Goal: Use online tool/utility: Utilize a website feature to perform a specific function

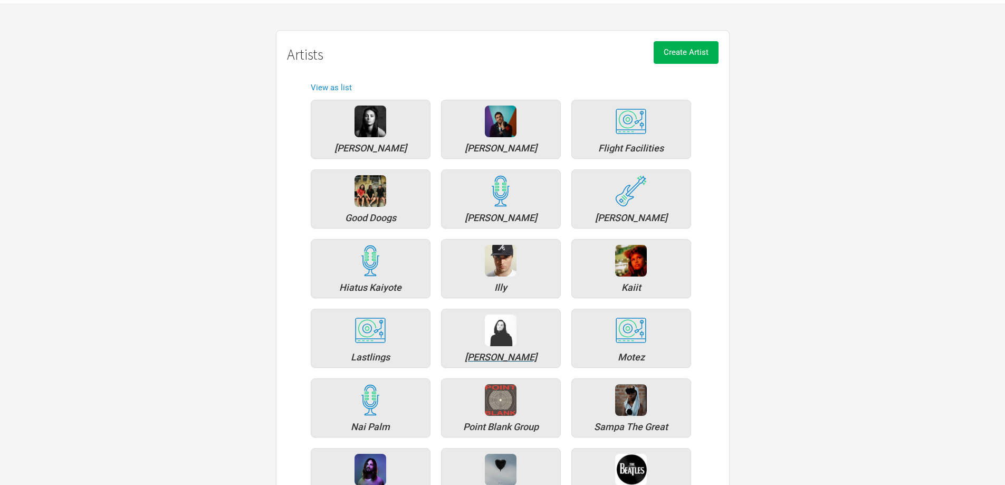
scroll to position [106, 0]
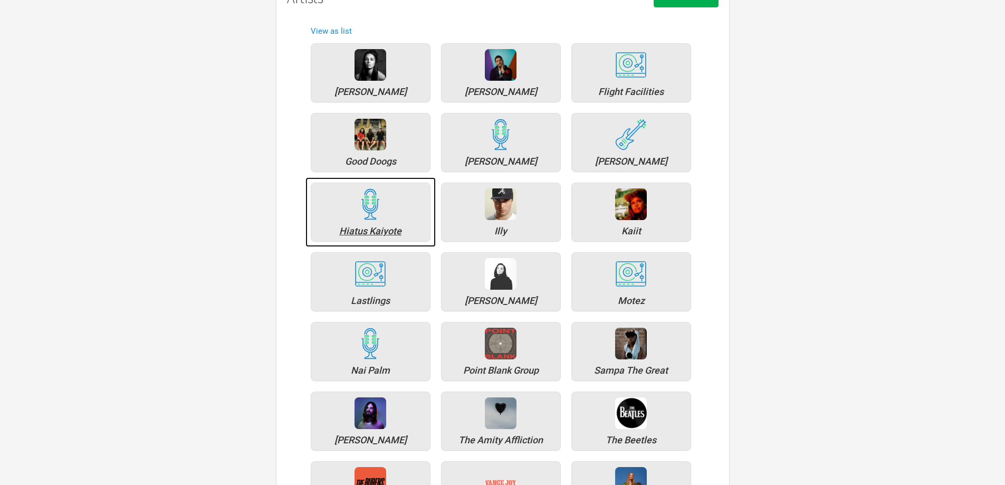
click at [381, 218] on img at bounding box center [371, 204] width 32 height 32
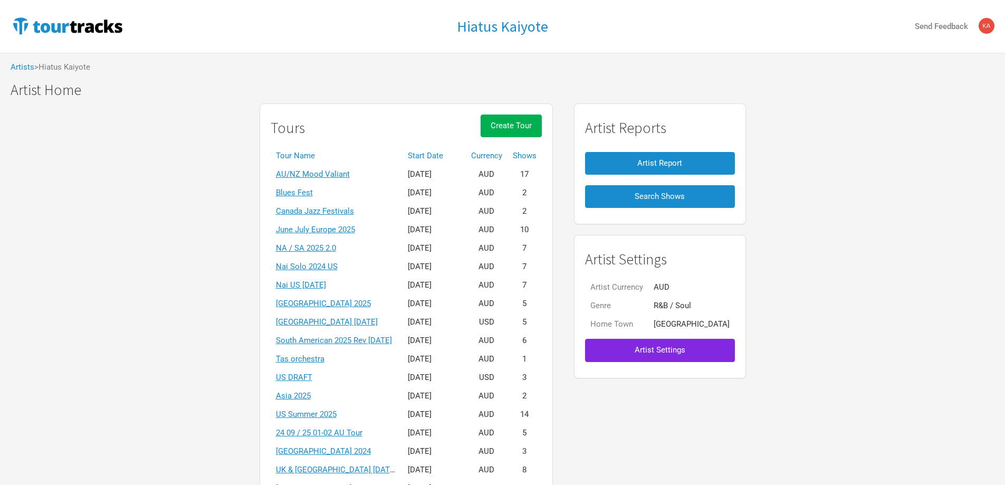
click at [437, 158] on th "Start Date" at bounding box center [434, 156] width 63 height 18
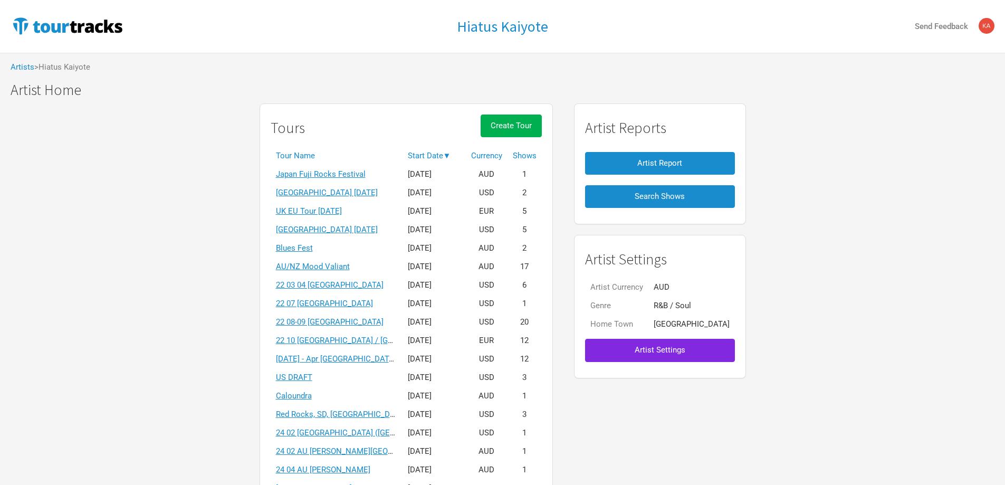
click at [439, 155] on th "Start Date ▼" at bounding box center [434, 156] width 63 height 18
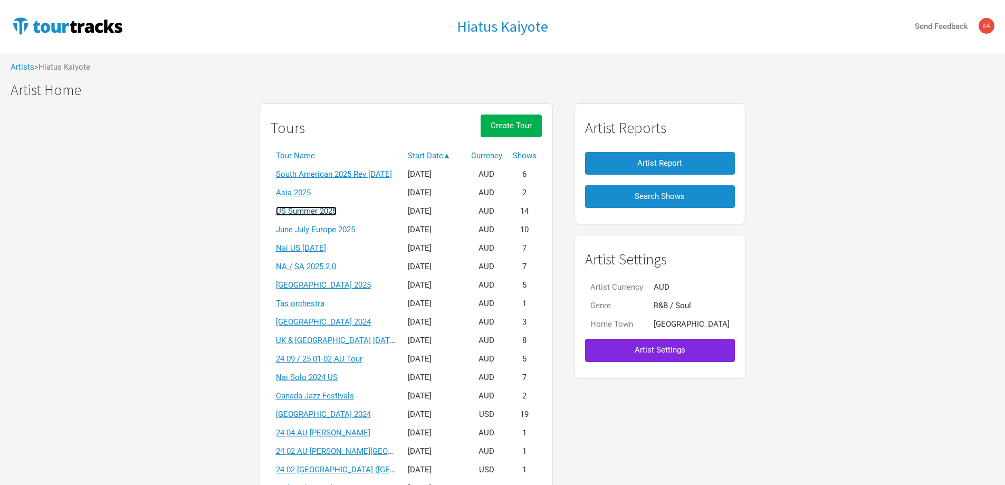
click at [322, 210] on link "US Summer 2025" at bounding box center [306, 210] width 61 height 9
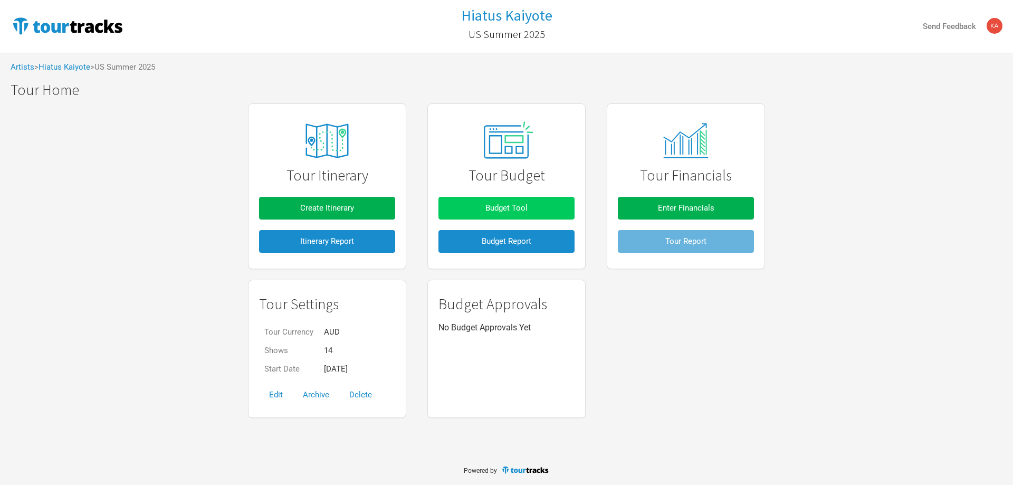
click at [500, 198] on button "Budget Tool" at bounding box center [507, 208] width 136 height 23
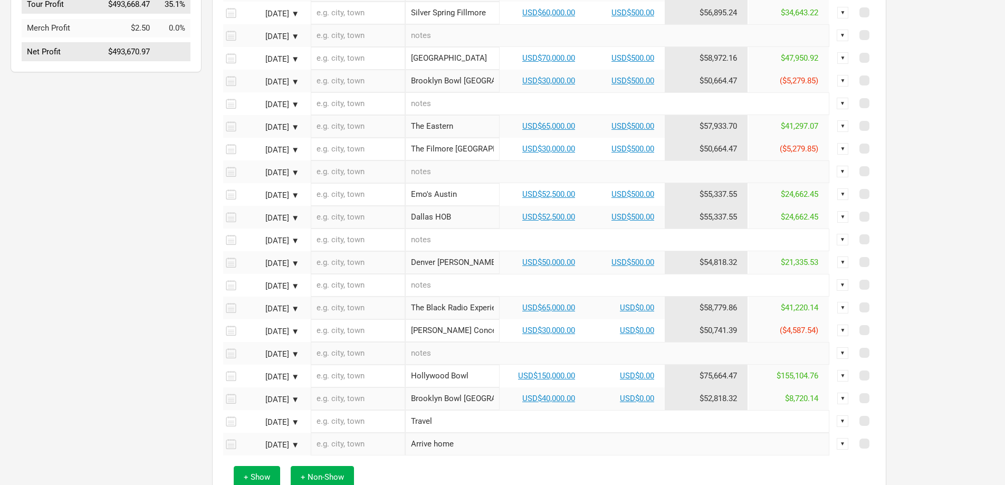
scroll to position [436, 0]
